Goal: Information Seeking & Learning: Learn about a topic

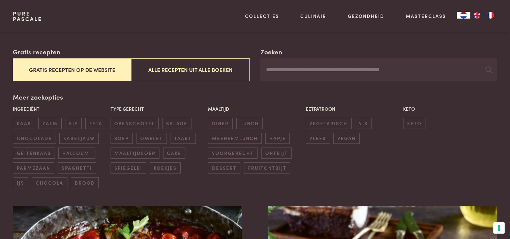
scroll to position [117, 0]
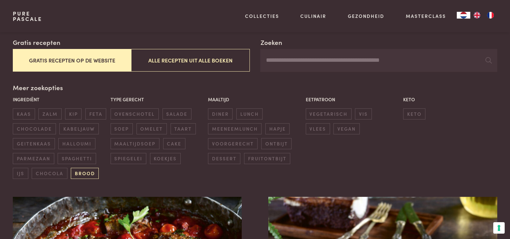
click at [88, 173] on span "brood" at bounding box center [85, 172] width 28 height 11
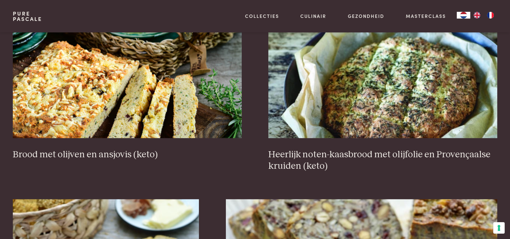
scroll to position [290, 0]
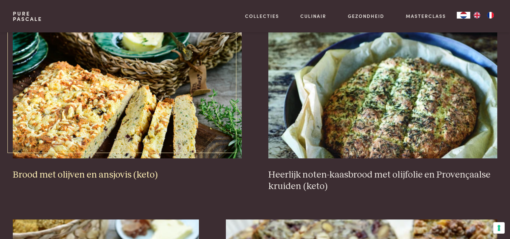
click at [86, 177] on h3 "Brood met olijven en ansjovis (keto)" at bounding box center [127, 175] width 228 height 12
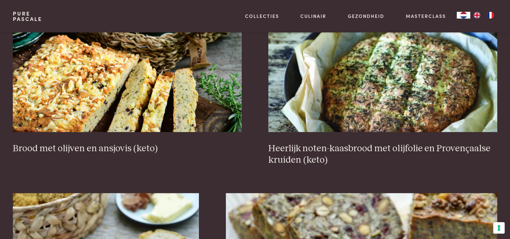
scroll to position [302, 0]
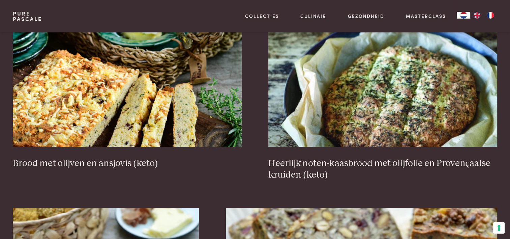
scroll to position [127, 0]
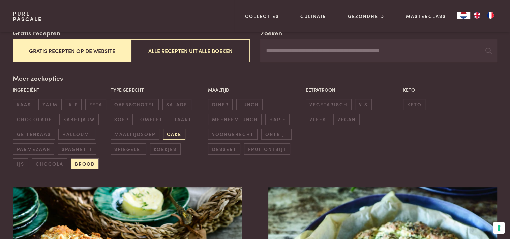
click at [177, 135] on span "cake" at bounding box center [174, 133] width 22 height 11
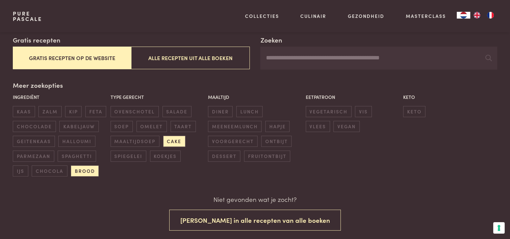
scroll to position [70, 0]
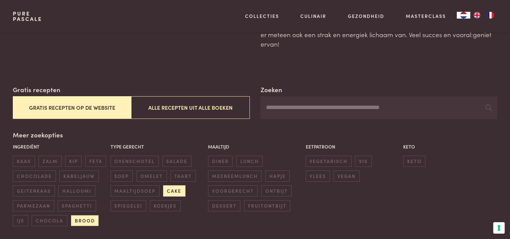
click at [164, 193] on span "cake" at bounding box center [174, 190] width 22 height 11
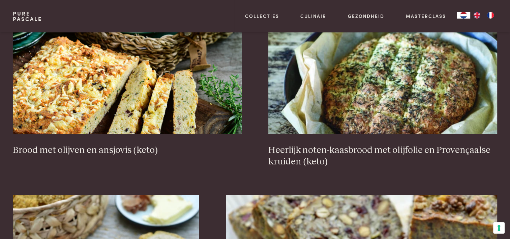
scroll to position [321, 0]
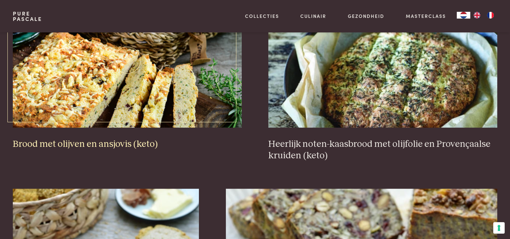
click at [67, 138] on h3 "Brood met olijven en ansjovis (keto)" at bounding box center [127, 144] width 228 height 12
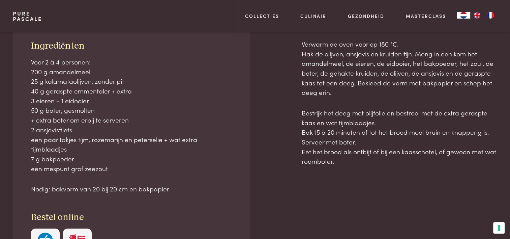
scroll to position [298, 0]
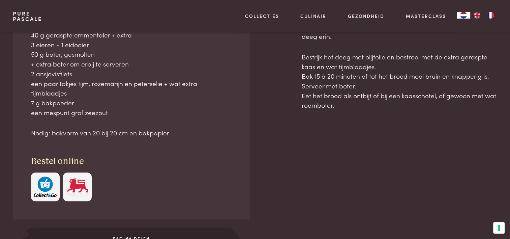
scroll to position [364, 0]
